Goal: Entertainment & Leisure: Consume media (video, audio)

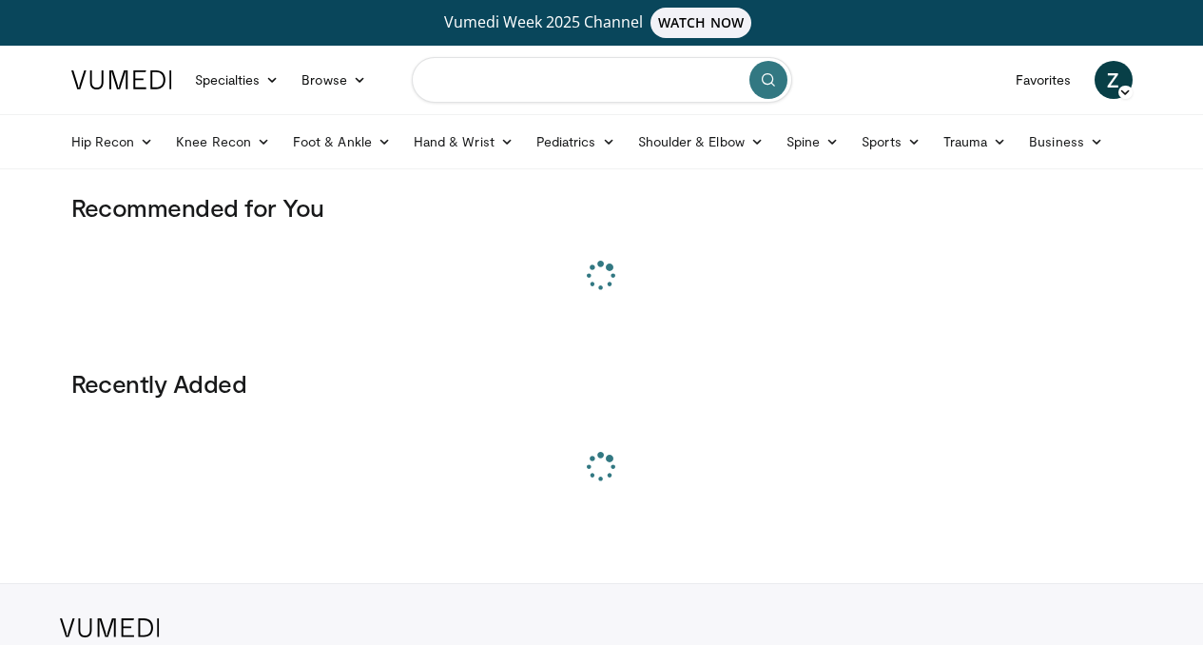
click at [610, 82] on input "Search topics, interventions" at bounding box center [602, 80] width 380 height 46
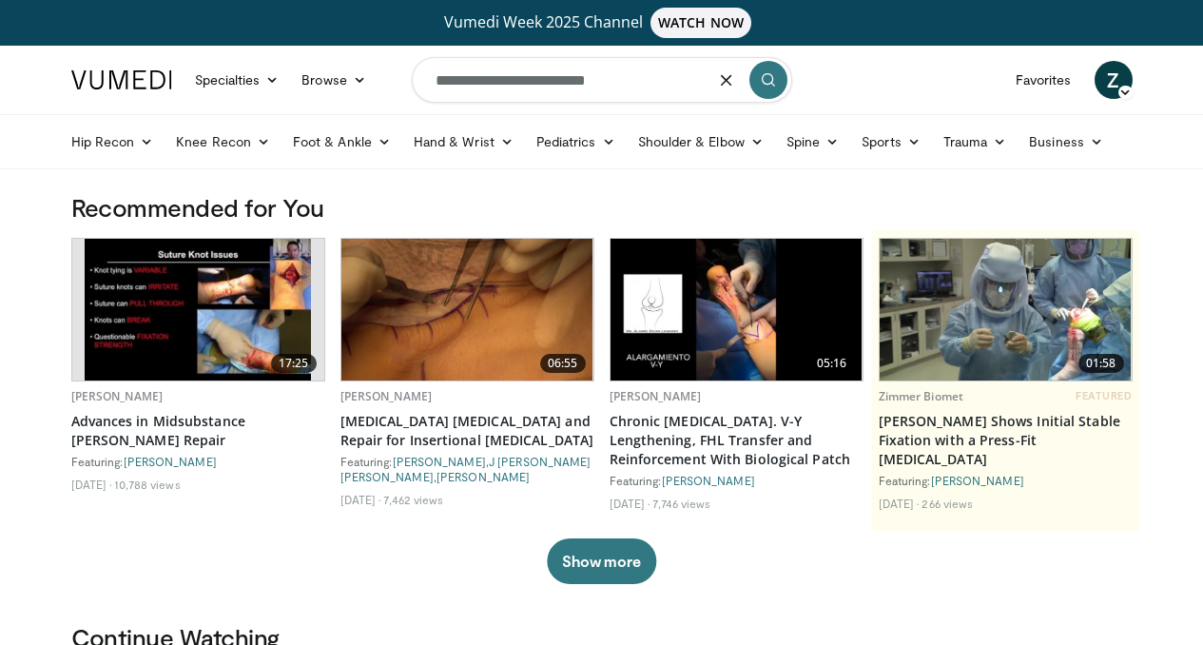
type input "**********"
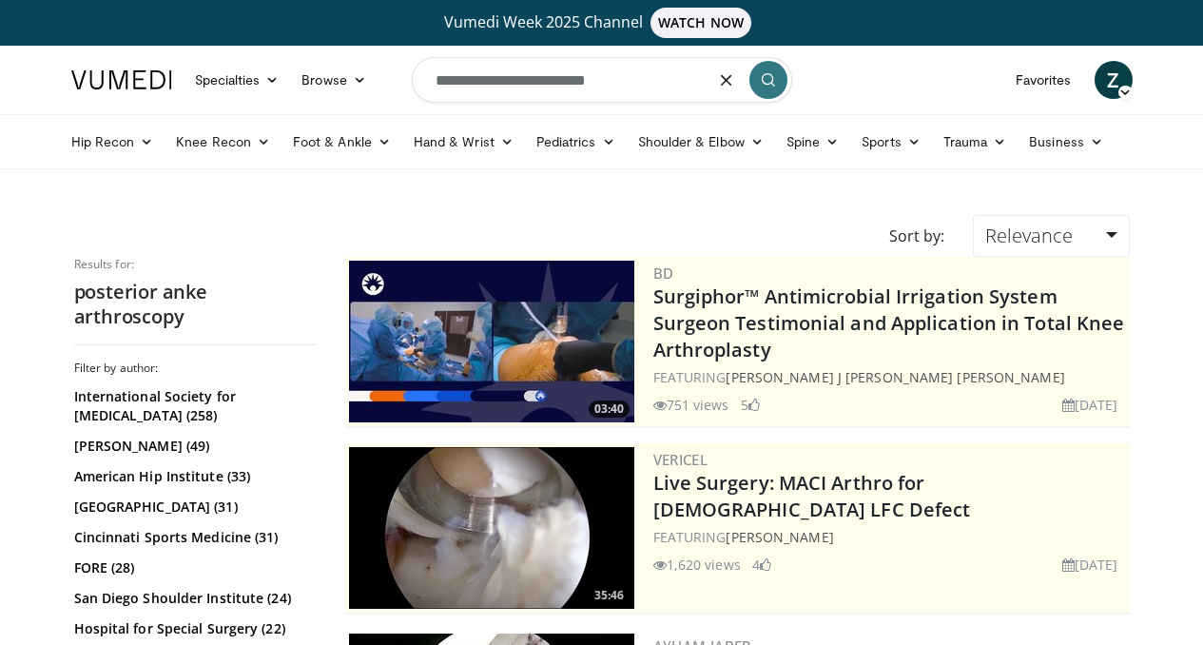
click at [520, 89] on input "**********" at bounding box center [602, 80] width 380 height 46
click at [523, 83] on input "**********" at bounding box center [602, 80] width 380 height 46
type input "**********"
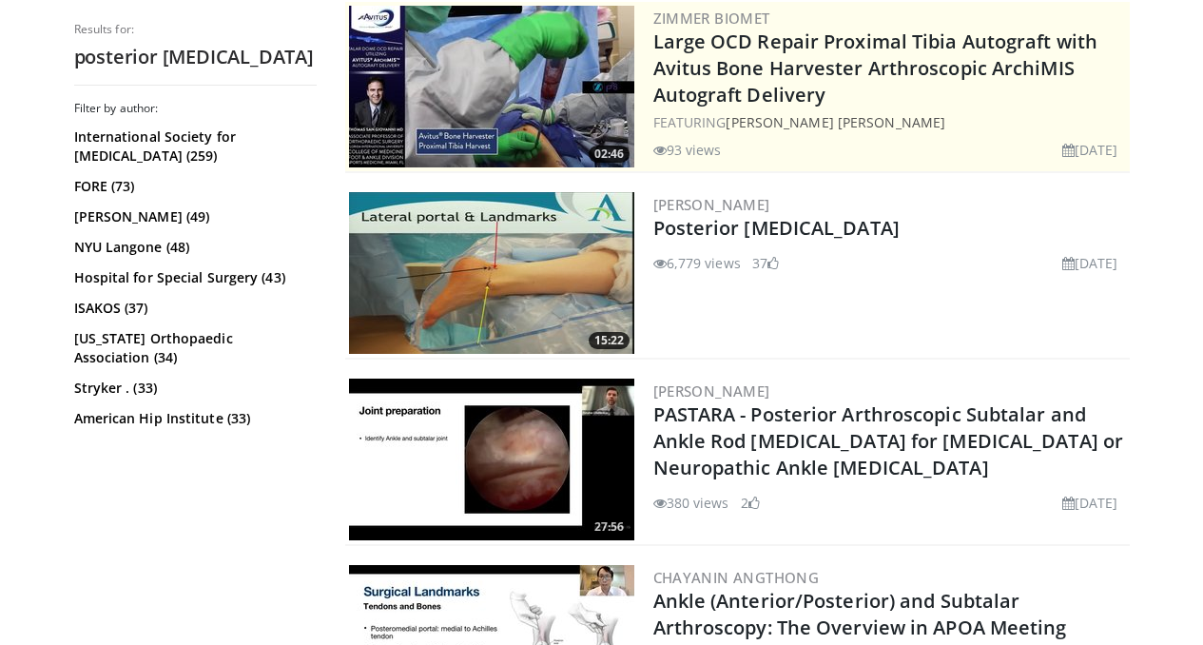
scroll to position [439, 0]
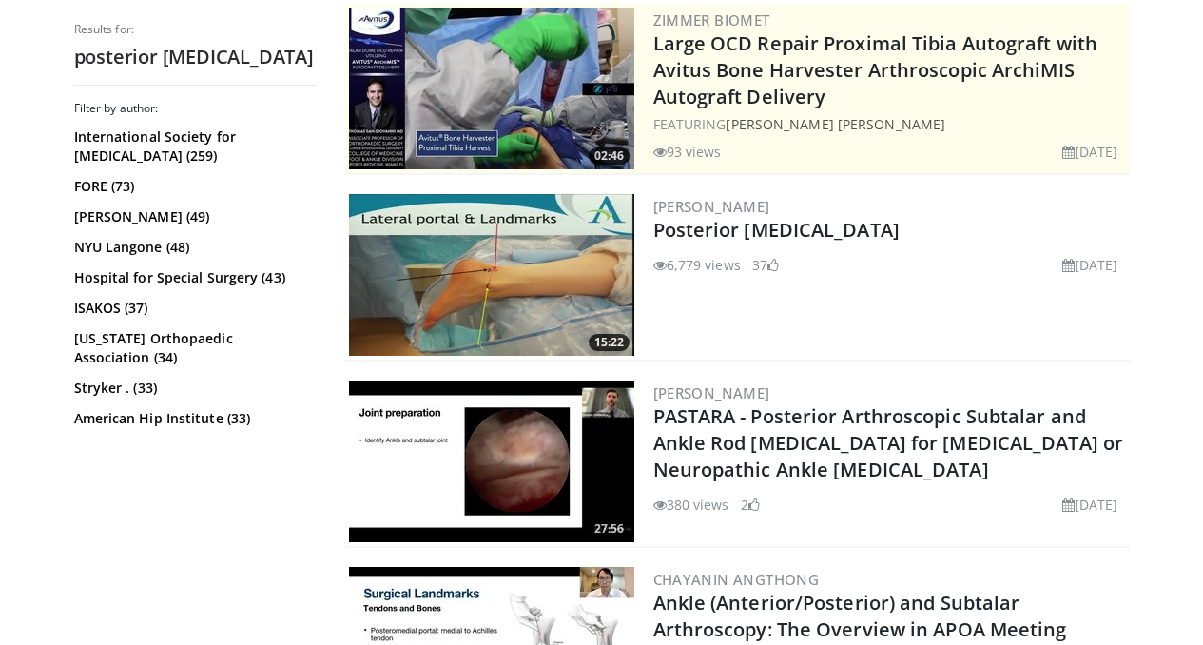
click at [471, 254] on img at bounding box center [491, 275] width 285 height 162
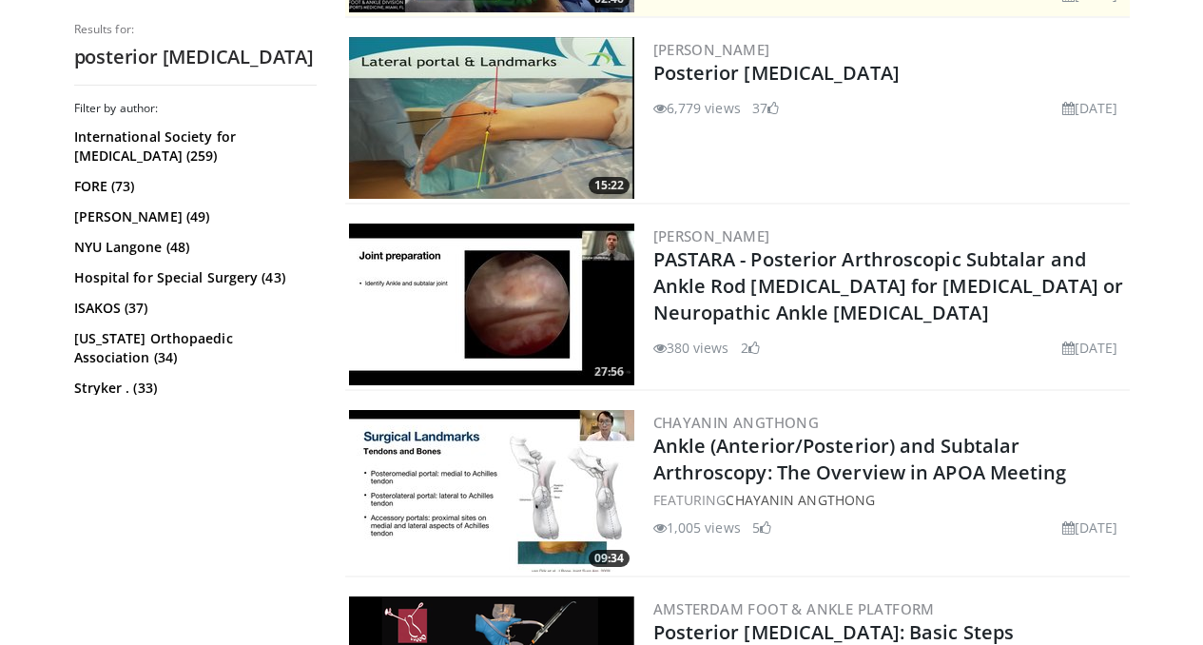
scroll to position [0, 0]
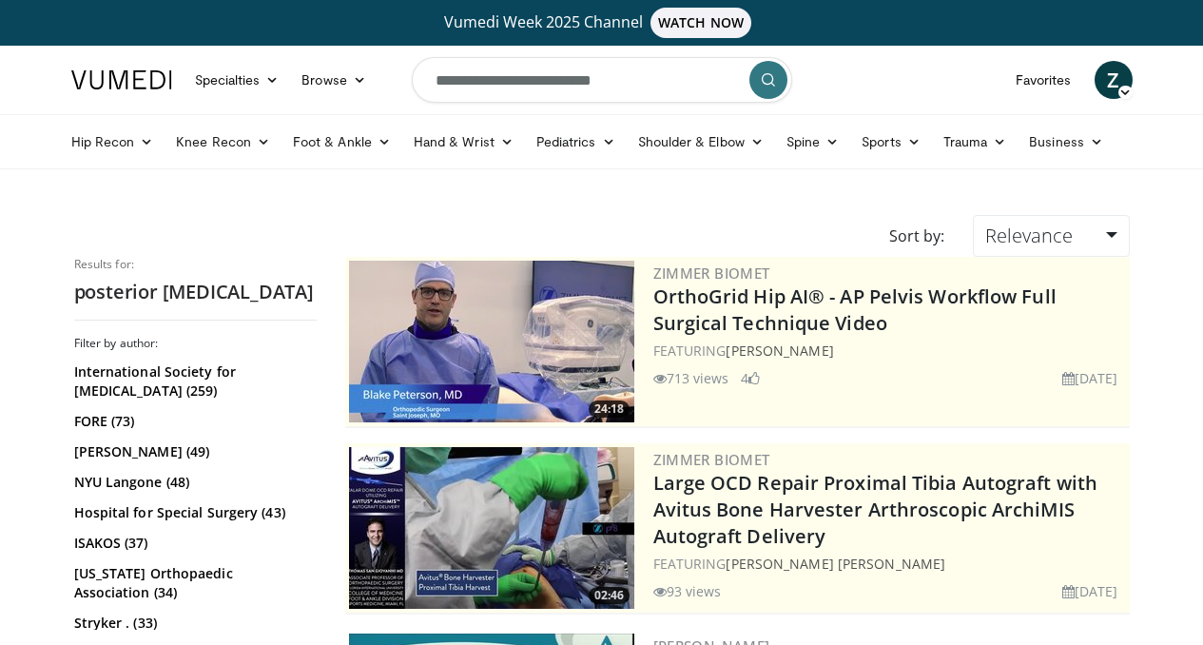
click at [477, 343] on img at bounding box center [491, 342] width 285 height 162
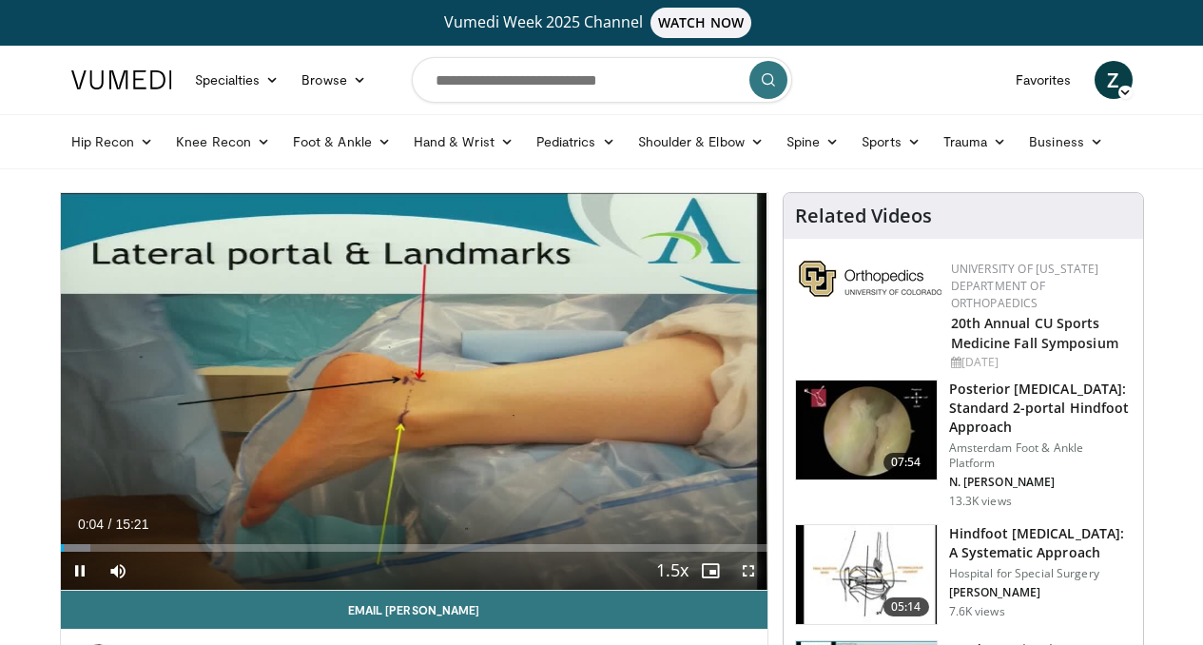
click at [760, 590] on span "Video Player" at bounding box center [748, 571] width 38 height 38
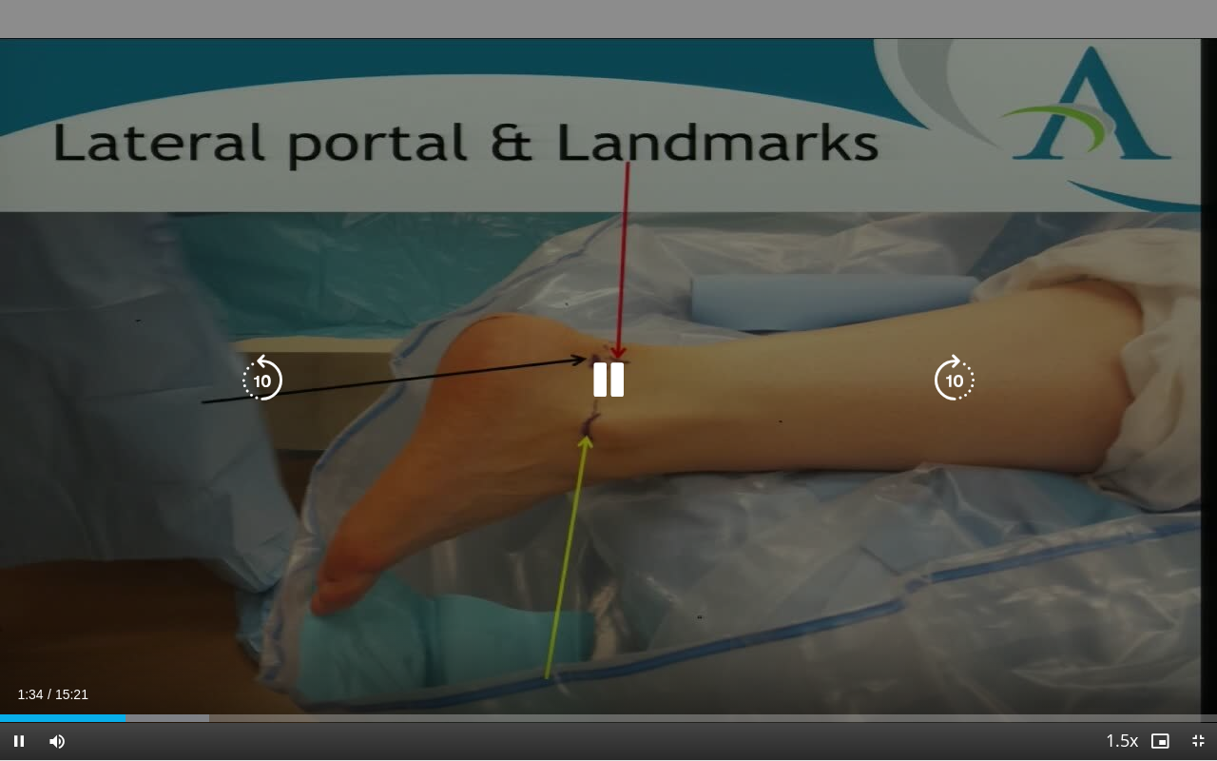
click at [959, 379] on icon "Video Player" at bounding box center [954, 380] width 53 height 53
click at [954, 360] on icon "Video Player" at bounding box center [954, 380] width 53 height 53
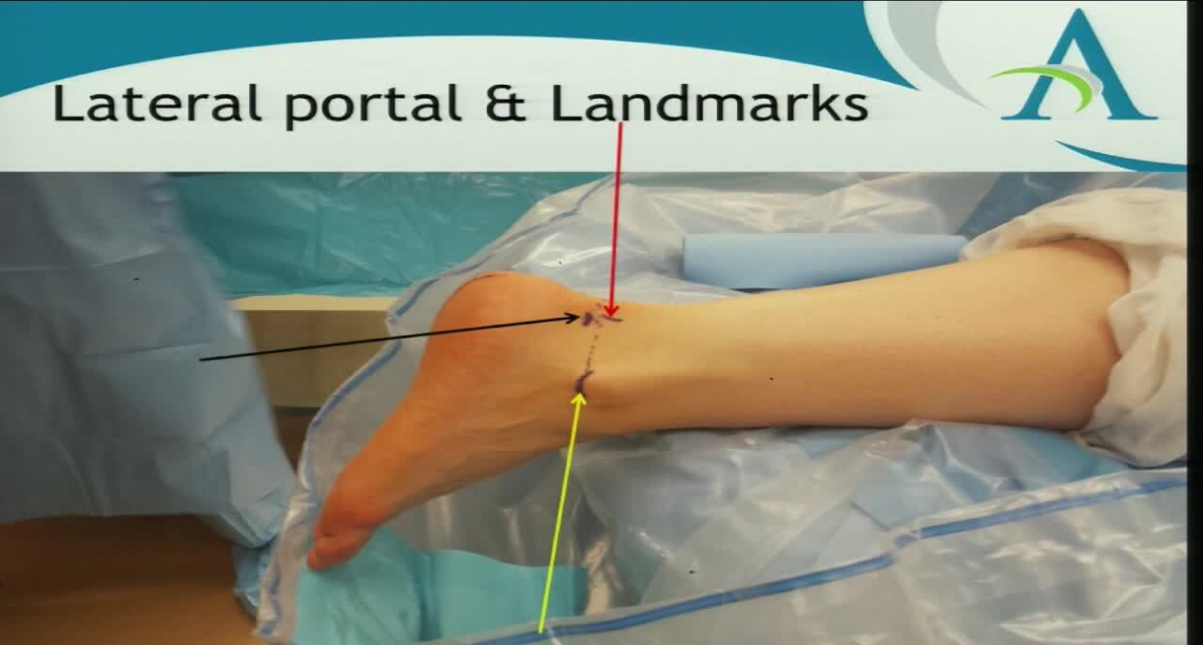
scroll to position [100, 0]
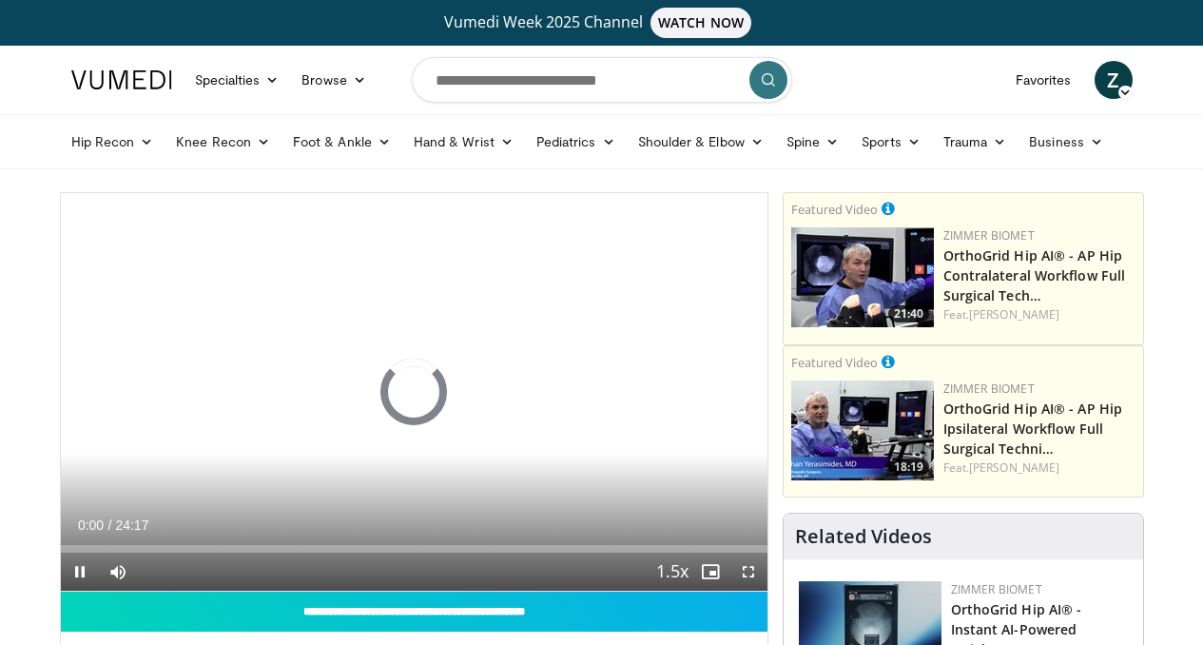
scroll to position [55, 0]
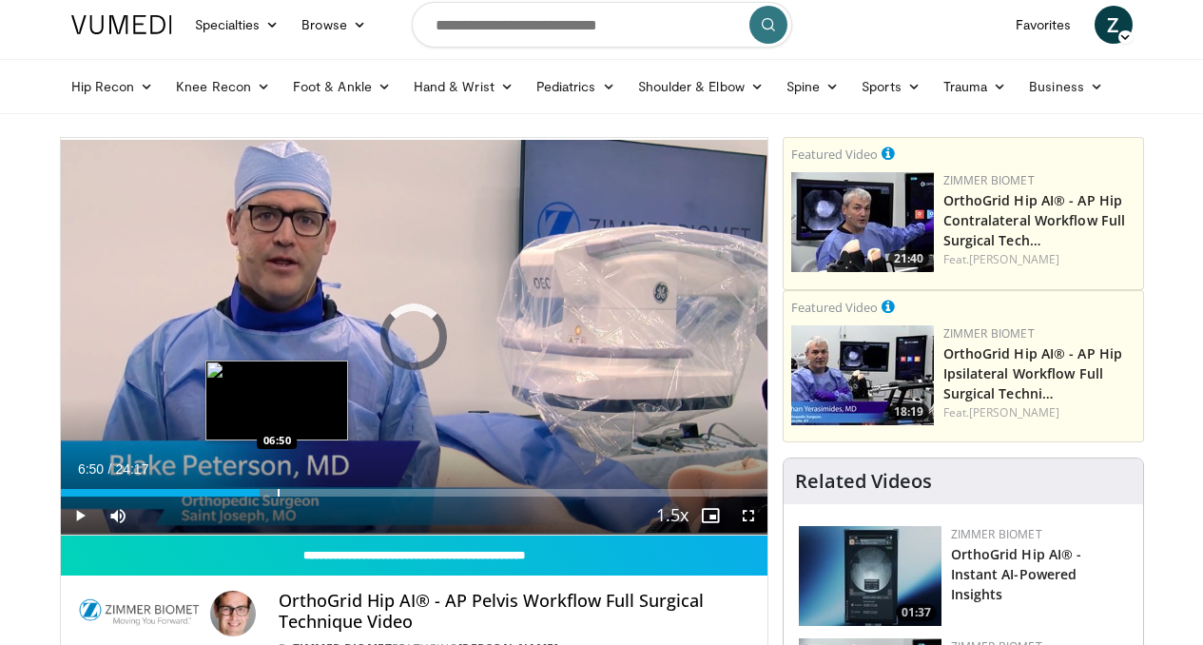
click at [278, 496] on div "Progress Bar" at bounding box center [279, 493] width 2 height 8
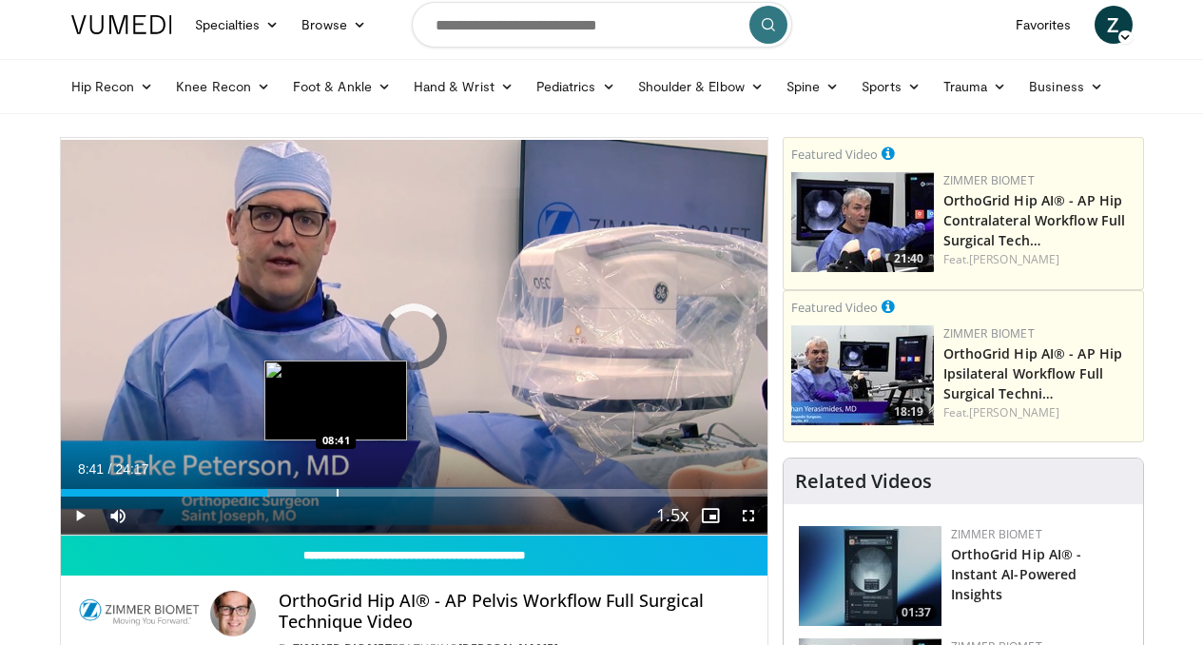
click at [337, 496] on div "Progress Bar" at bounding box center [338, 493] width 2 height 8
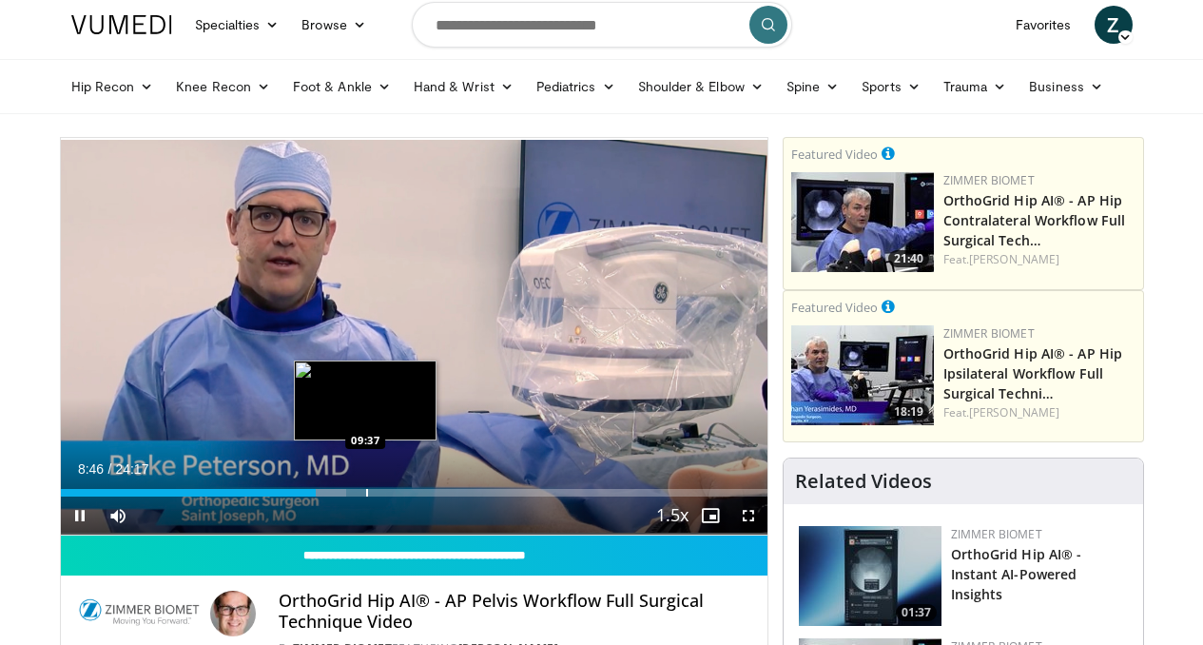
click at [366, 496] on div "Progress Bar" at bounding box center [367, 493] width 2 height 8
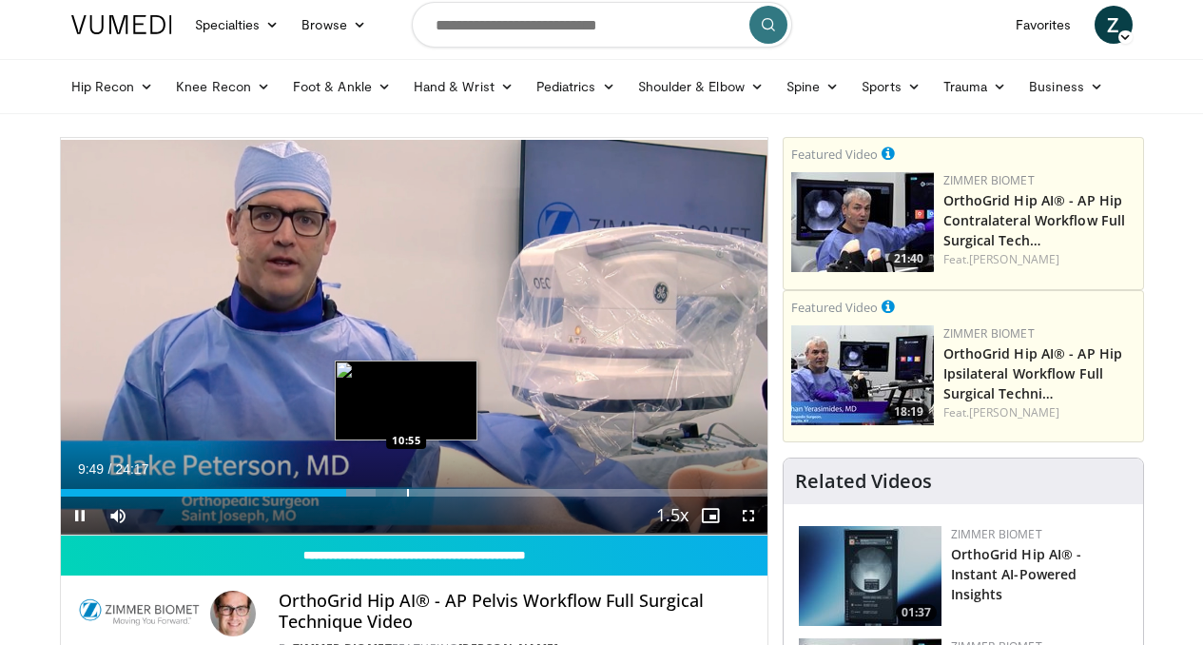
click at [407, 496] on div "Progress Bar" at bounding box center [408, 493] width 2 height 8
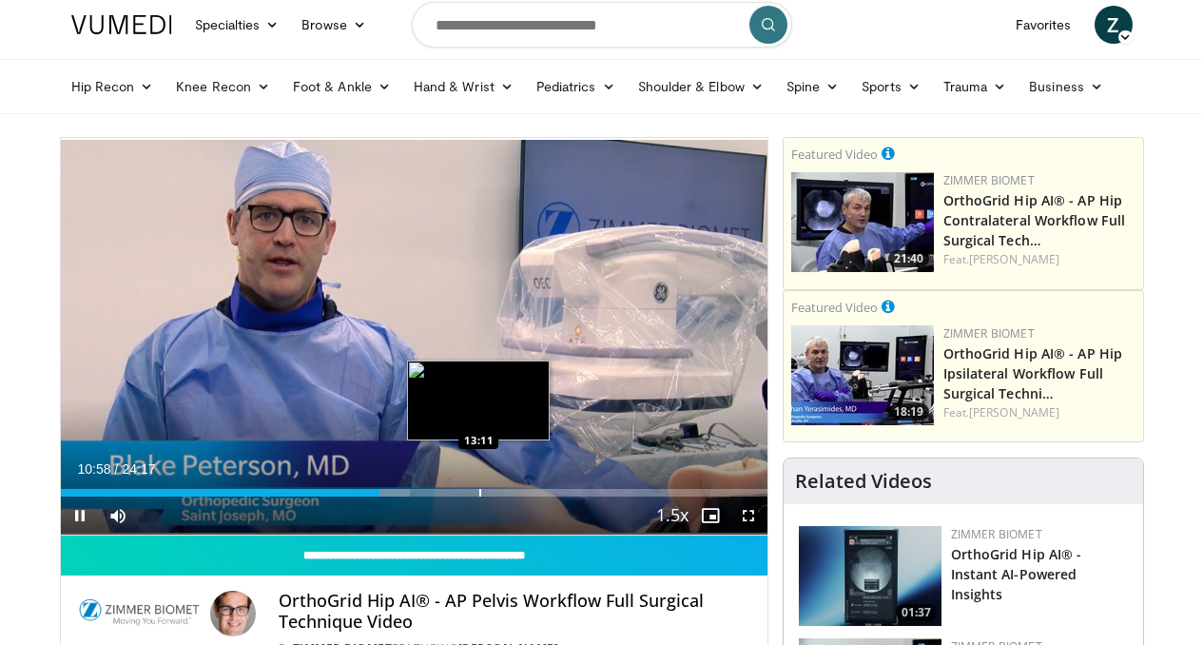
click at [431, 496] on div "Loaded : 49.44% 10:58 13:11" at bounding box center [414, 487] width 707 height 18
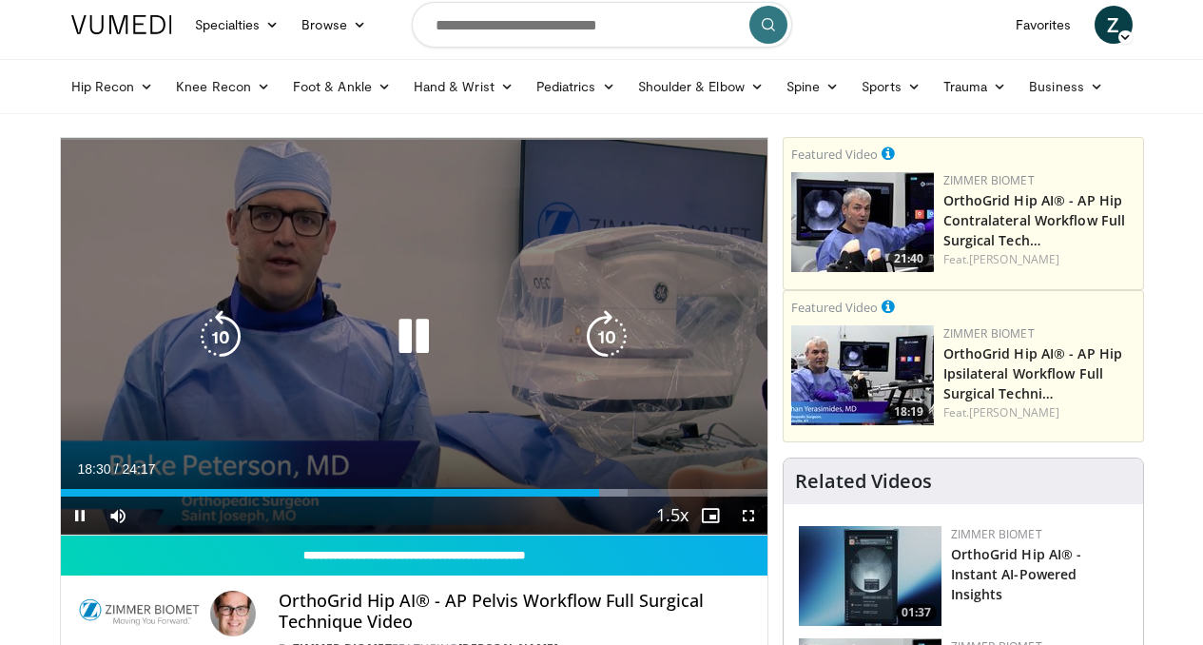
click at [600, 336] on icon "Video Player" at bounding box center [606, 336] width 53 height 53
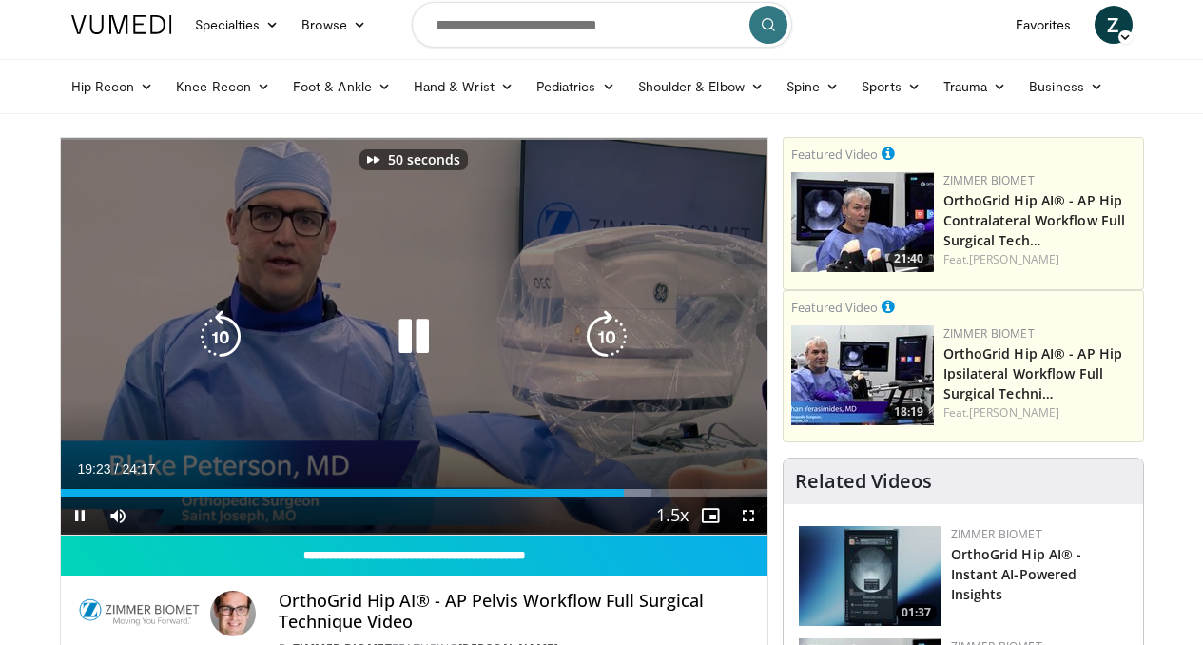
click at [600, 336] on icon "Video Player" at bounding box center [606, 336] width 53 height 53
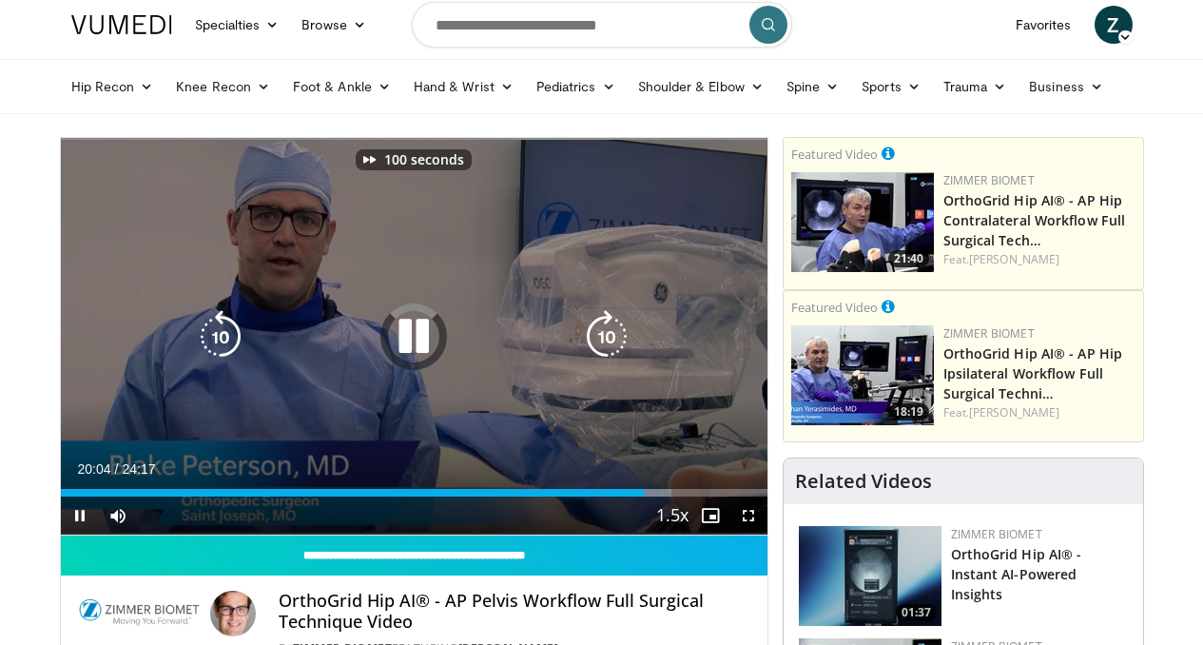
click at [600, 336] on icon "Video Player" at bounding box center [606, 336] width 53 height 53
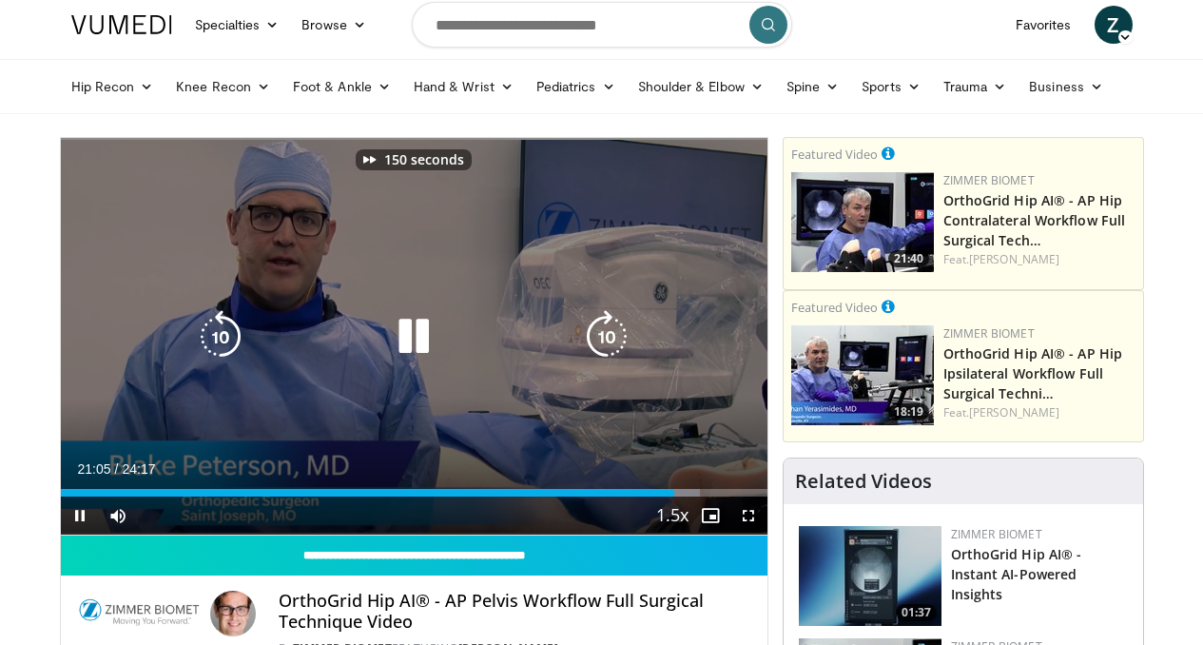
click at [600, 336] on icon "Video Player" at bounding box center [606, 336] width 53 height 53
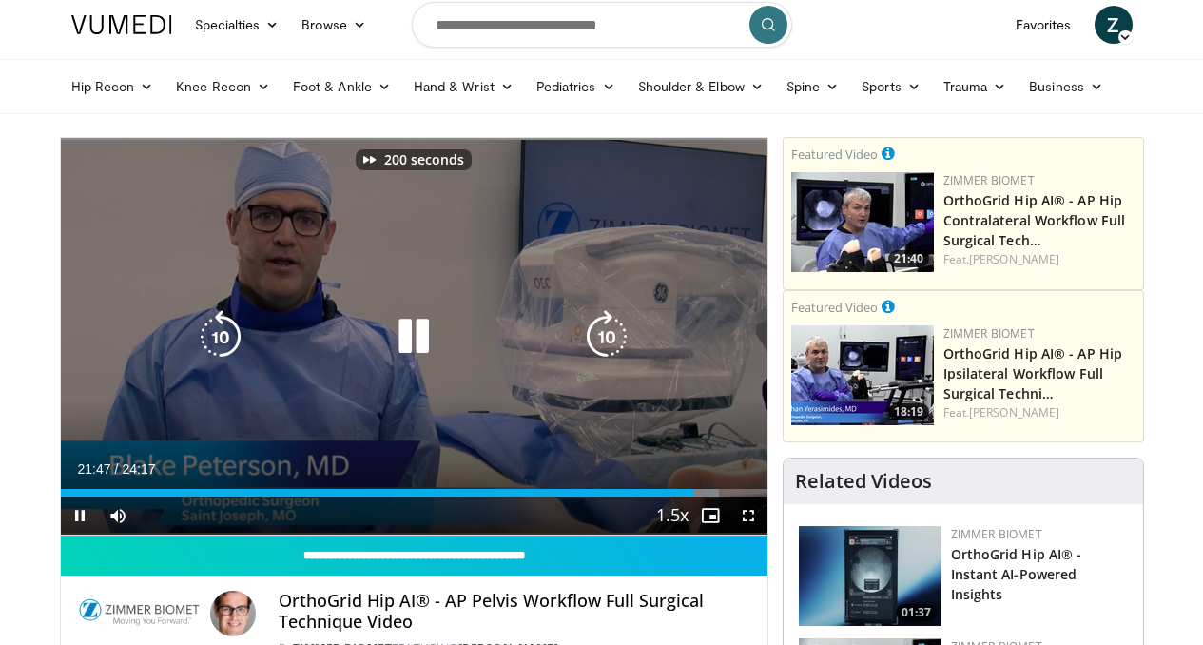
click at [600, 336] on icon "Video Player" at bounding box center [606, 336] width 53 height 53
click at [405, 353] on icon "Video Player" at bounding box center [413, 336] width 53 height 53
